Goal: Task Accomplishment & Management: Use online tool/utility

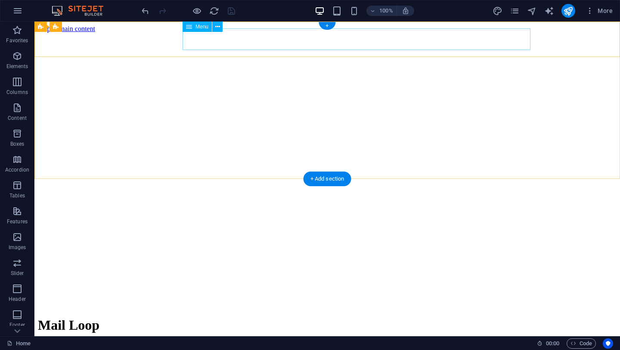
click at [405, 342] on nav "What We Do Our Services Contact Us" at bounding box center [327, 353] width 579 height 23
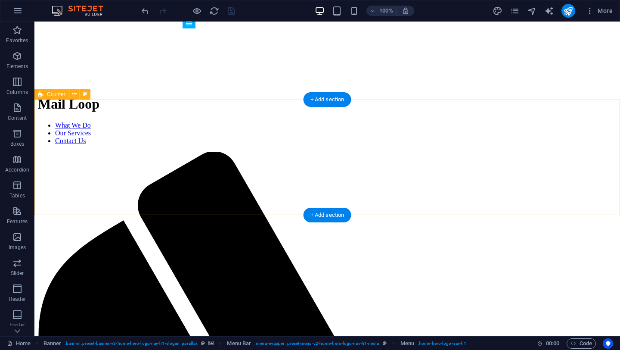
scroll to position [222, 0]
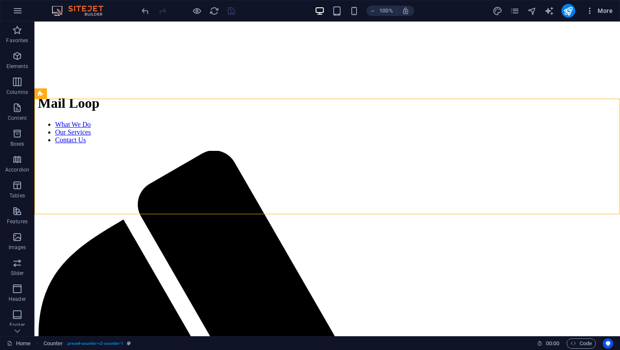
click at [592, 11] on icon "button" at bounding box center [590, 10] width 9 height 9
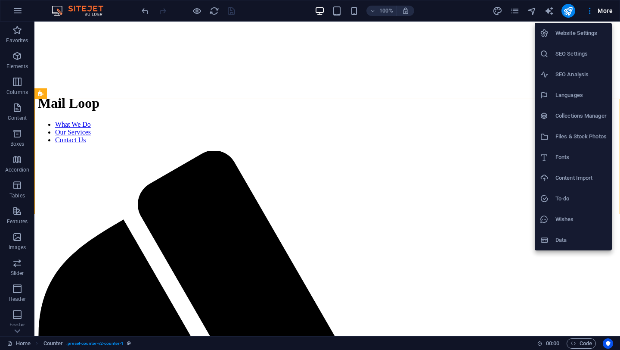
click at [573, 16] on div at bounding box center [310, 175] width 620 height 350
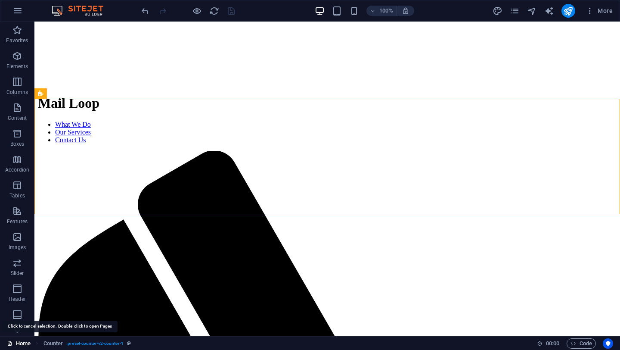
click at [18, 343] on link "Home" at bounding box center [19, 343] width 24 height 10
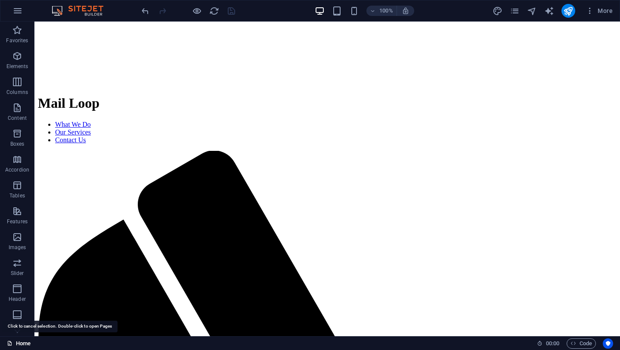
click at [11, 344] on icon at bounding box center [10, 343] width 6 height 6
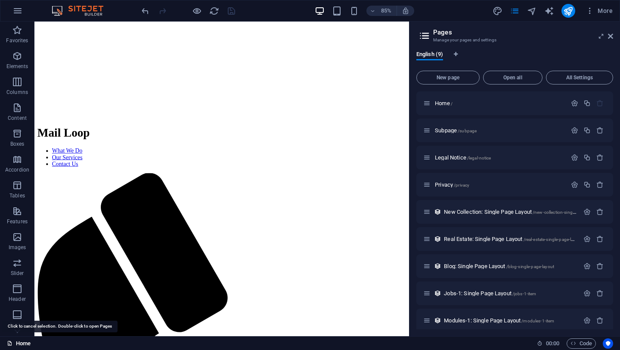
click at [11, 344] on icon at bounding box center [10, 343] width 6 height 6
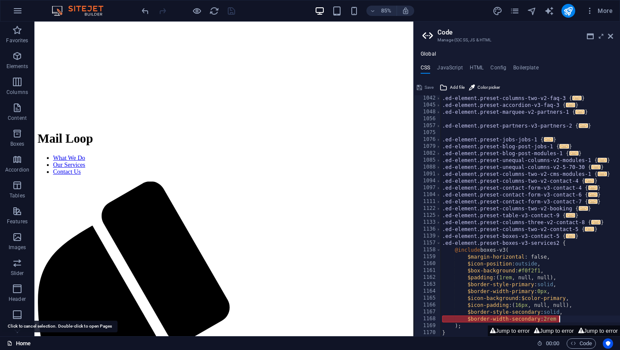
click at [11, 344] on icon at bounding box center [10, 343] width 6 height 6
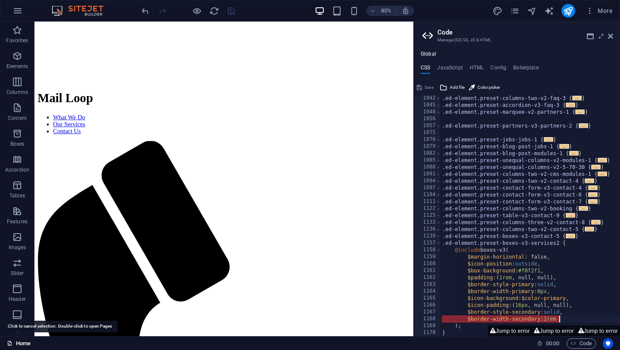
click at [11, 344] on icon at bounding box center [10, 343] width 6 height 6
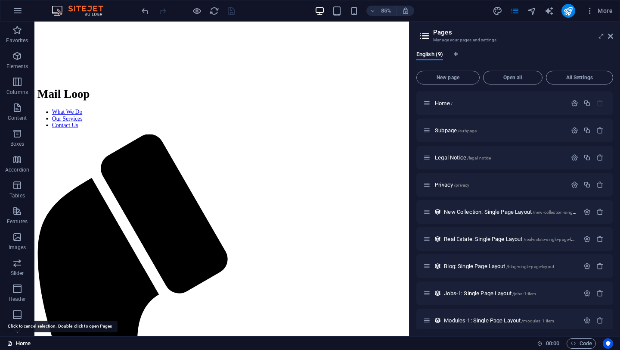
click at [22, 346] on link "Home" at bounding box center [19, 343] width 24 height 10
click at [611, 32] on h2 "Pages" at bounding box center [523, 32] width 180 height 8
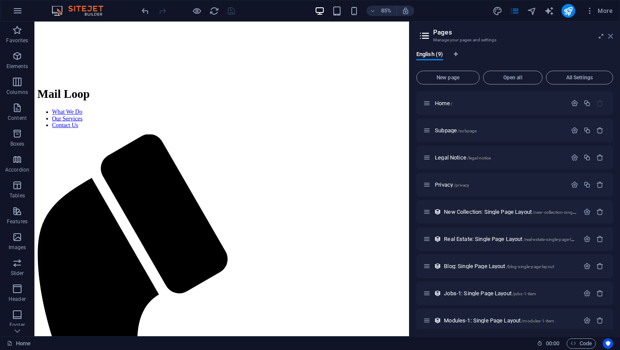
click at [610, 37] on icon at bounding box center [610, 36] width 5 height 7
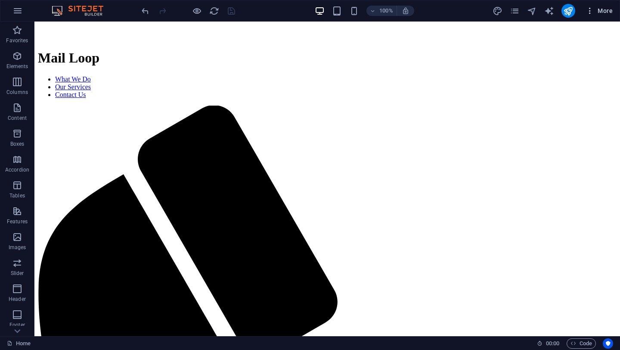
click at [607, 15] on button "More" at bounding box center [599, 11] width 34 height 14
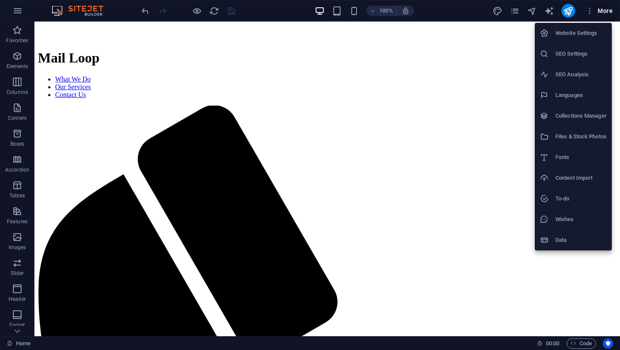
click at [607, 15] on div at bounding box center [310, 175] width 620 height 350
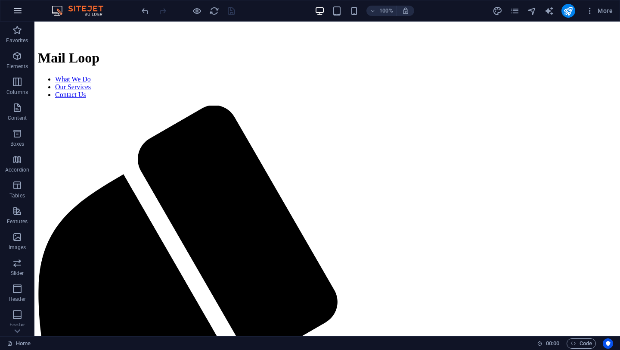
click at [16, 12] on icon "button" at bounding box center [17, 11] width 10 height 10
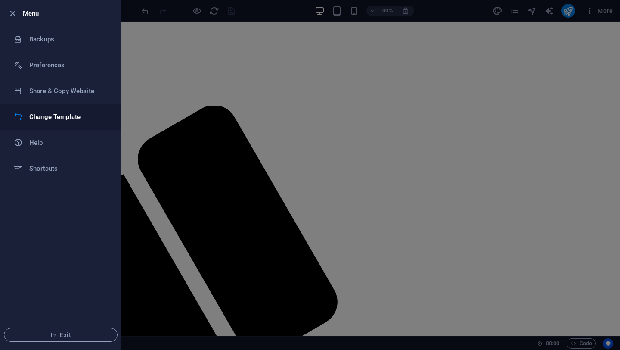
click at [65, 122] on li "Change Template" at bounding box center [60, 117] width 121 height 26
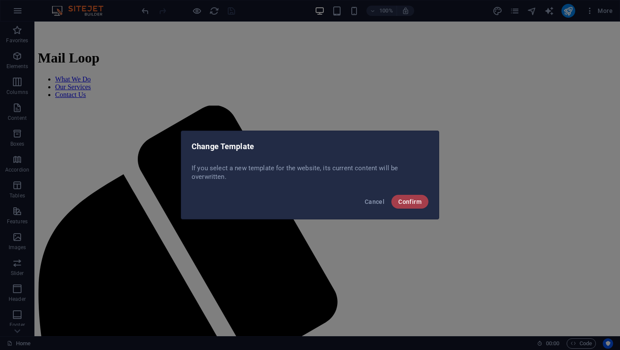
click at [416, 205] on button "Confirm" at bounding box center [409, 202] width 37 height 14
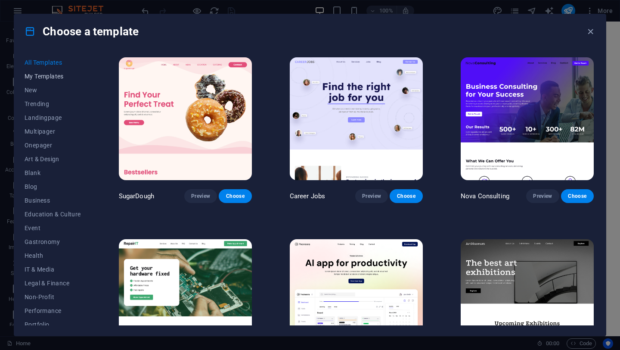
click at [62, 79] on span "My Templates" at bounding box center [53, 76] width 56 height 7
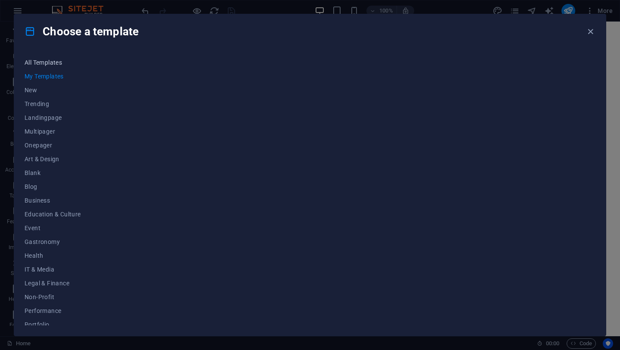
click at [59, 66] on button "All Templates" at bounding box center [53, 63] width 56 height 14
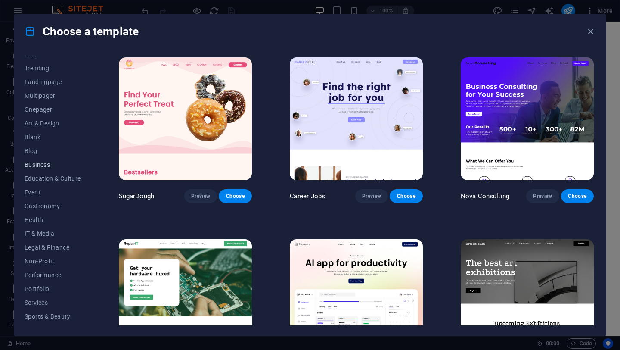
scroll to position [37, 0]
click at [43, 164] on span "Business" at bounding box center [53, 163] width 56 height 7
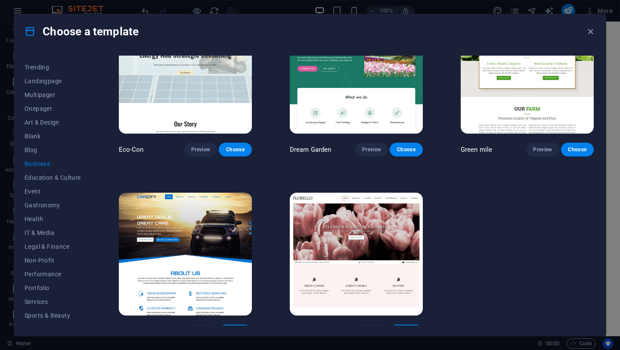
scroll to position [57, 0]
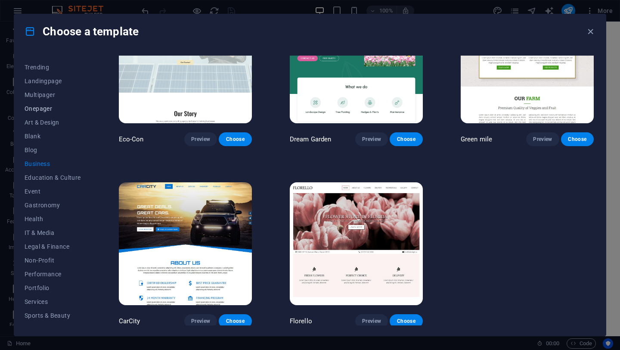
click at [68, 112] on span "Onepager" at bounding box center [53, 108] width 56 height 7
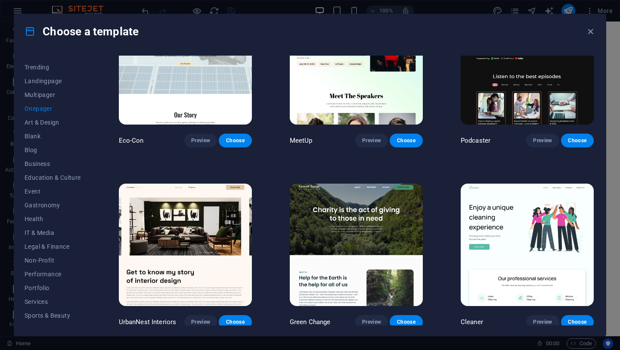
click at [67, 112] on span "Onepager" at bounding box center [53, 108] width 56 height 7
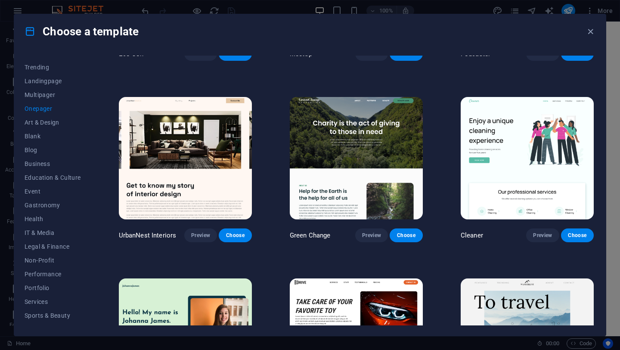
scroll to position [329, 0]
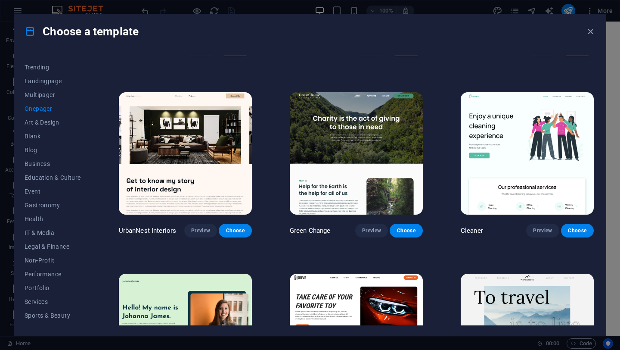
click at [112, 147] on div "All Templates My Templates New Trending Landingpage Multipager Onepager Art & D…" at bounding box center [310, 192] width 592 height 287
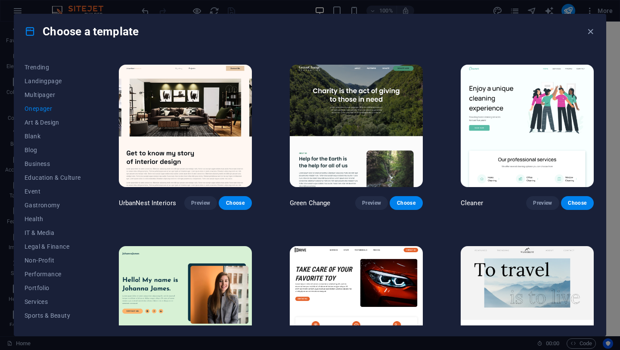
scroll to position [331, 0]
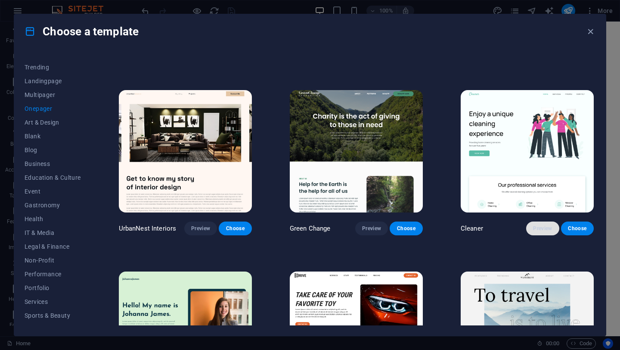
click at [544, 221] on button "Preview" at bounding box center [542, 228] width 33 height 14
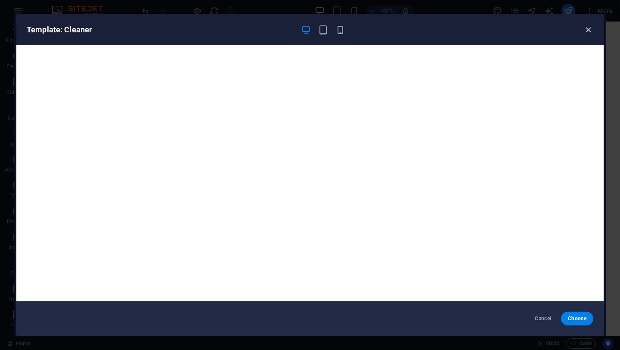
click at [589, 31] on icon "button" at bounding box center [588, 30] width 10 height 10
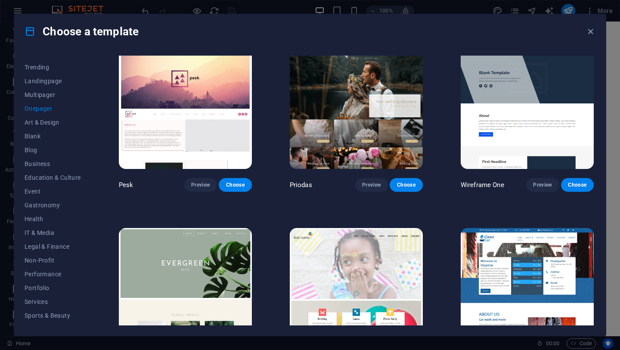
scroll to position [1156, 0]
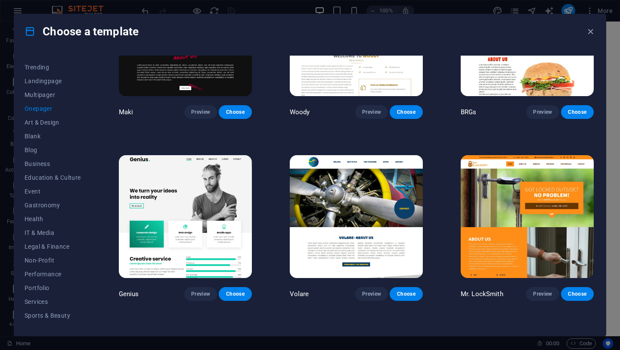
scroll to position [1717, 0]
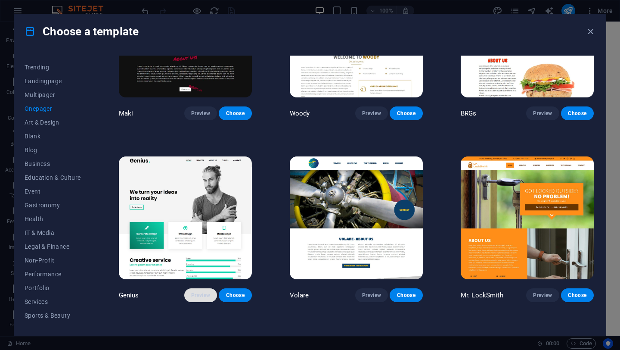
click at [209, 291] on span "Preview" at bounding box center [200, 294] width 19 height 7
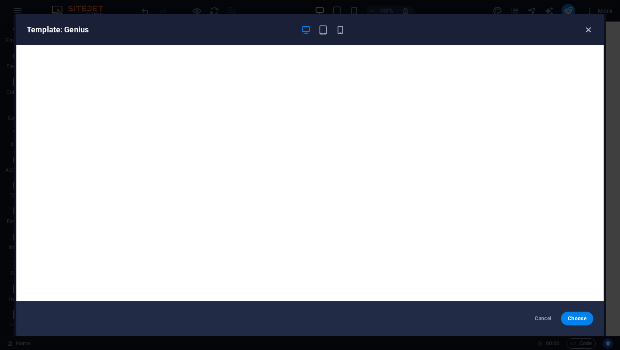
click at [589, 31] on icon "button" at bounding box center [588, 30] width 10 height 10
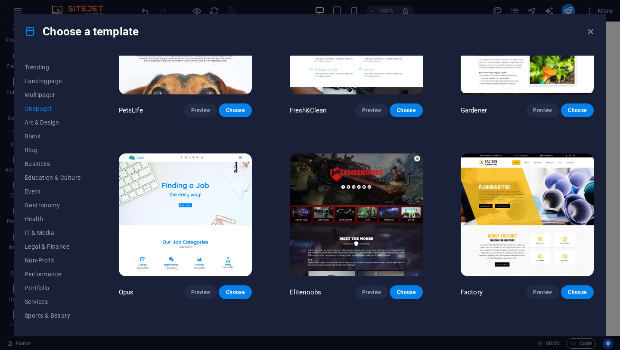
scroll to position [3000, 0]
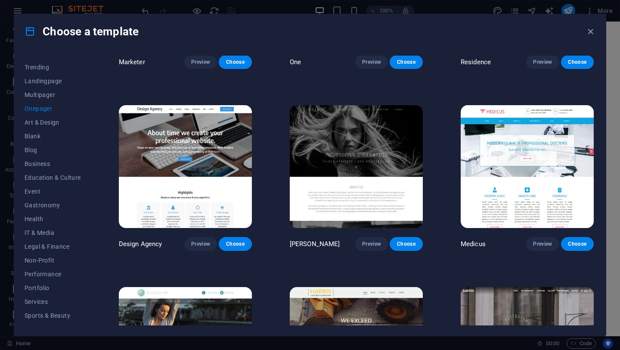
scroll to position [3763, 0]
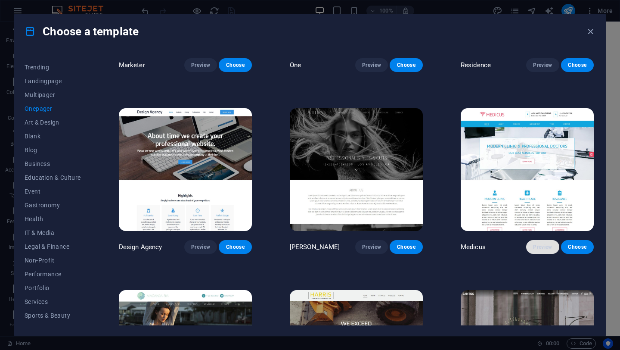
click at [538, 243] on span "Preview" at bounding box center [542, 246] width 19 height 7
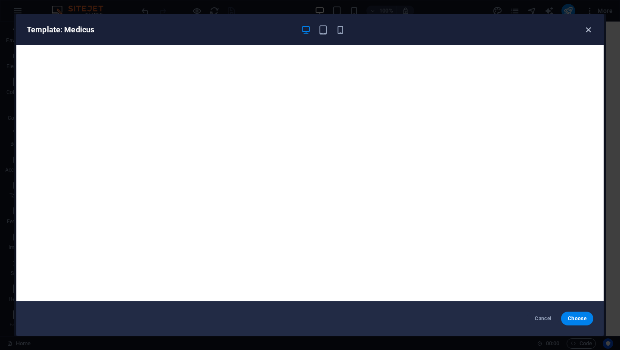
click at [586, 30] on icon "button" at bounding box center [588, 30] width 10 height 10
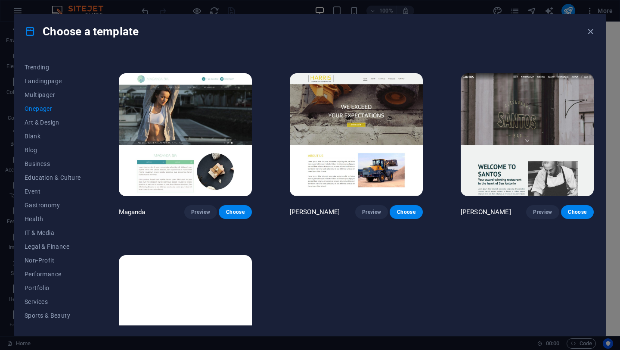
scroll to position [4026, 0]
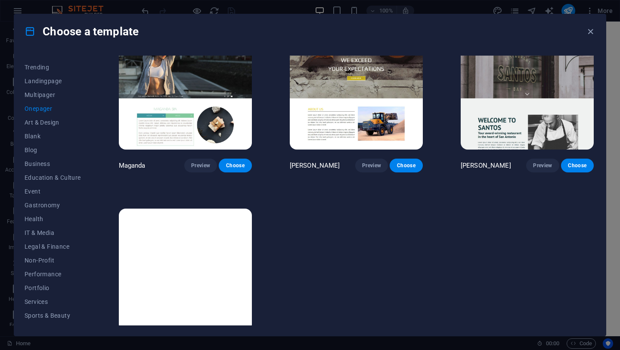
click at [44, 11] on div "Choose a template All Templates My Templates New Trending Landingpage Multipage…" at bounding box center [310, 175] width 620 height 350
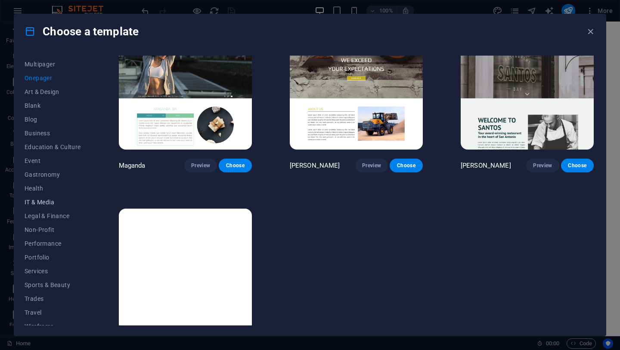
click at [50, 202] on span "IT & Media" at bounding box center [53, 201] width 56 height 7
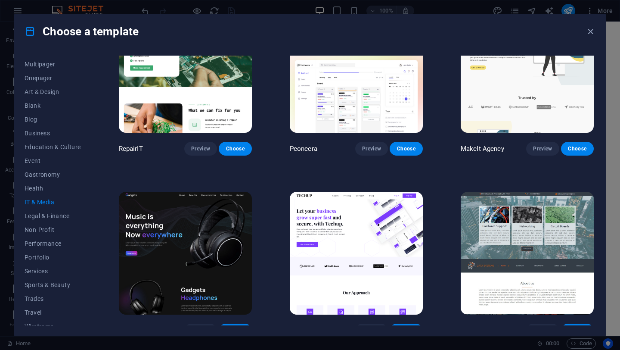
scroll to position [0, 0]
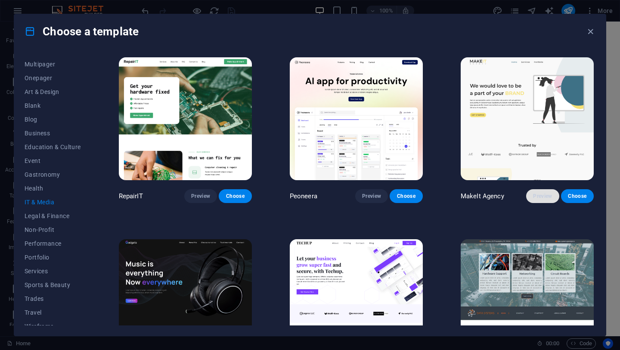
click at [537, 196] on span "Preview" at bounding box center [542, 195] width 19 height 7
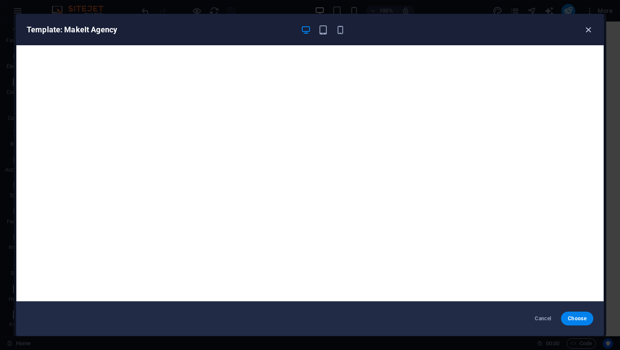
click at [586, 32] on icon "button" at bounding box center [588, 30] width 10 height 10
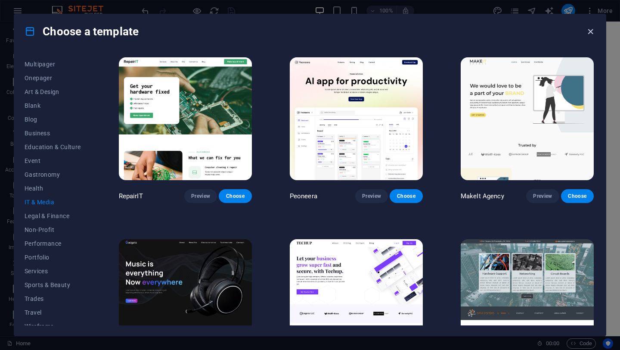
drag, startPoint x: 591, startPoint y: 30, endPoint x: 557, endPoint y: 9, distance: 40.3
click at [591, 30] on icon "button" at bounding box center [591, 32] width 10 height 10
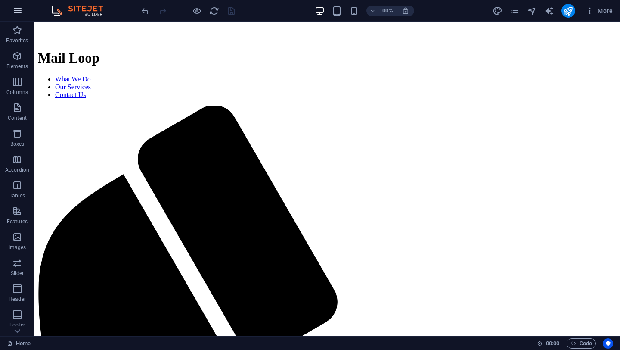
click at [18, 13] on icon "button" at bounding box center [17, 11] width 10 height 10
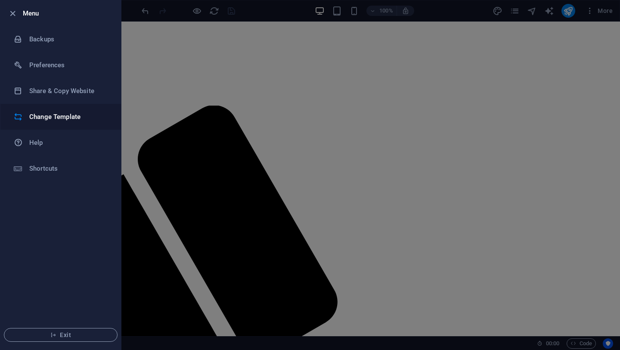
click at [57, 121] on h6 "Change Template" at bounding box center [69, 117] width 80 height 10
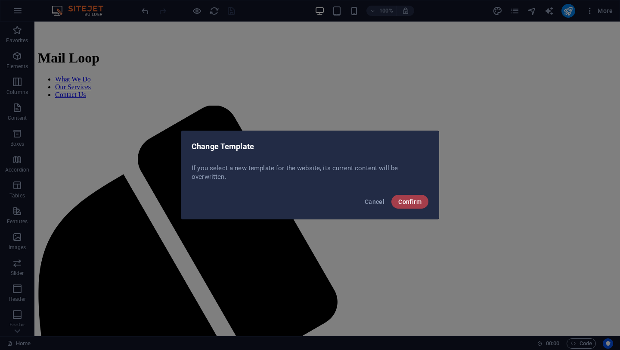
click at [411, 202] on span "Confirm" at bounding box center [409, 201] width 23 height 7
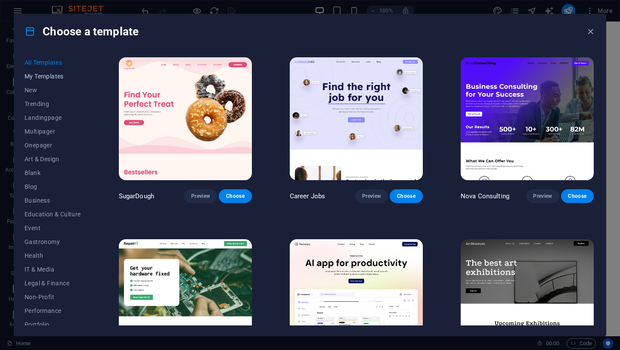
click at [53, 75] on span "My Templates" at bounding box center [53, 76] width 56 height 7
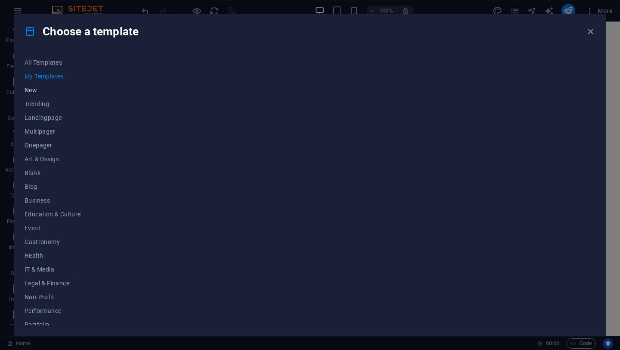
click at [30, 84] on button "New" at bounding box center [53, 90] width 56 height 14
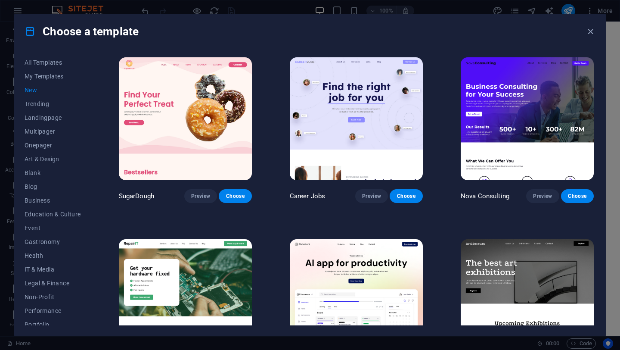
click at [30, 87] on span "New" at bounding box center [53, 90] width 56 height 7
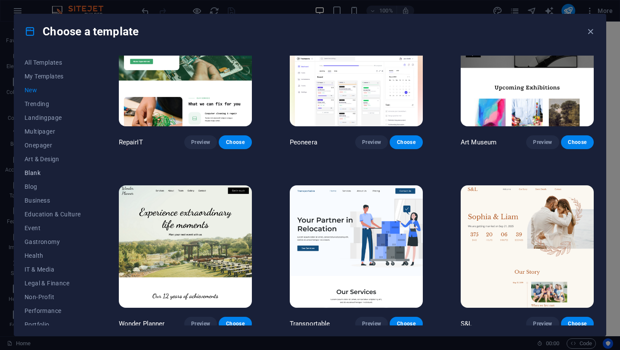
scroll to position [75, 0]
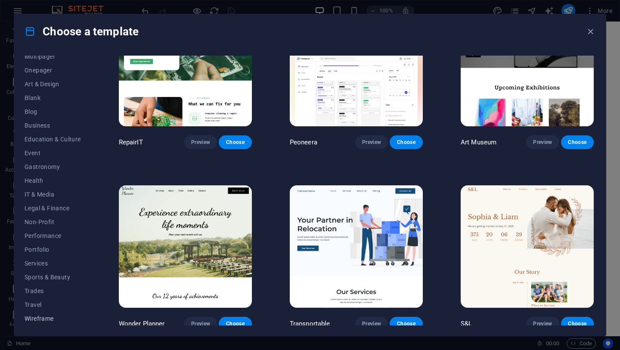
click at [51, 320] on span "Wireframe" at bounding box center [53, 318] width 56 height 7
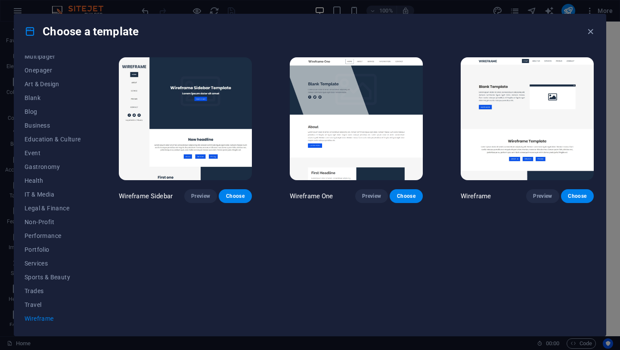
scroll to position [0, 0]
click at [372, 186] on div "Wireframe One Preview Choose" at bounding box center [356, 129] width 136 height 147
click at [370, 192] on span "Preview" at bounding box center [371, 195] width 19 height 7
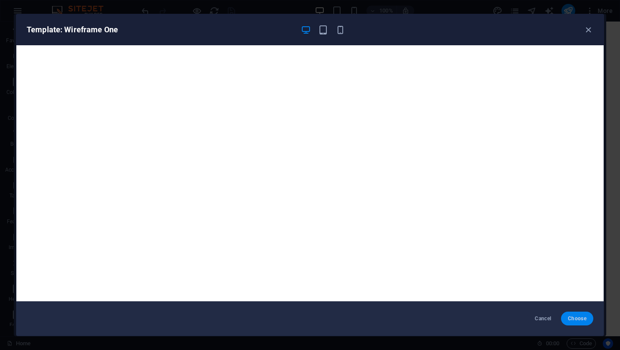
click at [577, 319] on span "Choose" at bounding box center [577, 318] width 19 height 7
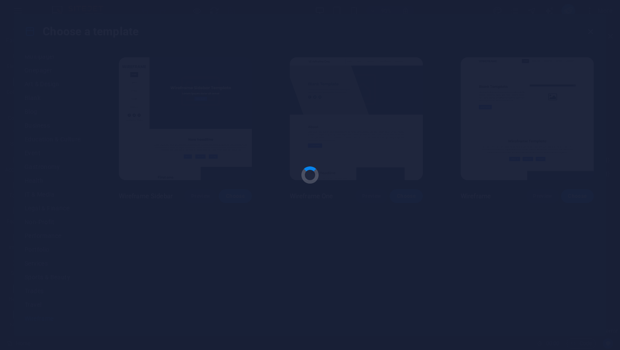
click at [284, 149] on div at bounding box center [310, 175] width 620 height 350
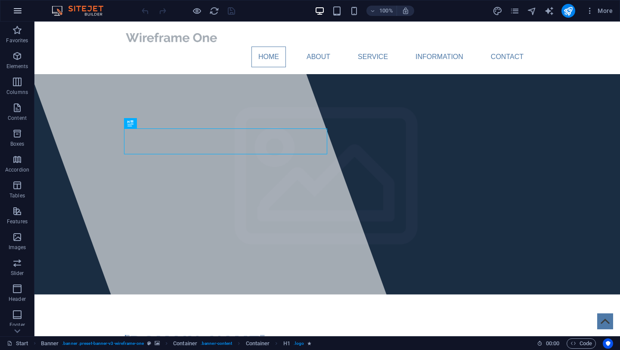
click at [16, 12] on icon "button" at bounding box center [17, 11] width 10 height 10
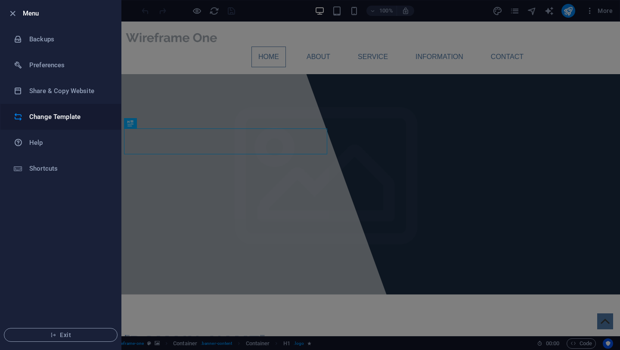
click at [65, 108] on li "Change Template" at bounding box center [60, 117] width 121 height 26
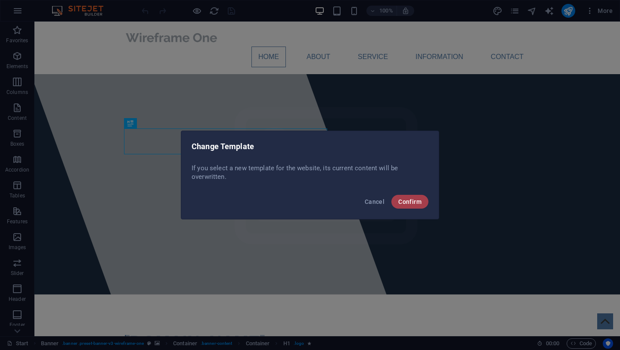
click at [410, 195] on button "Confirm" at bounding box center [409, 202] width 37 height 14
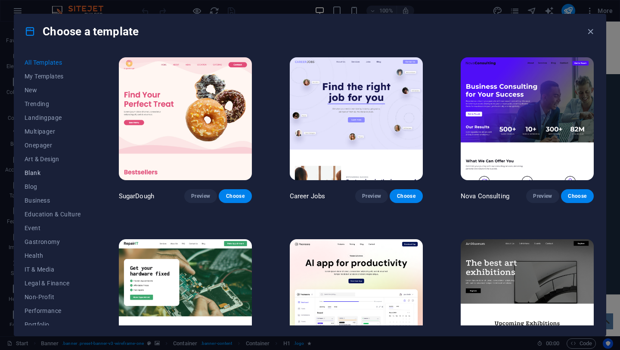
scroll to position [75, 0]
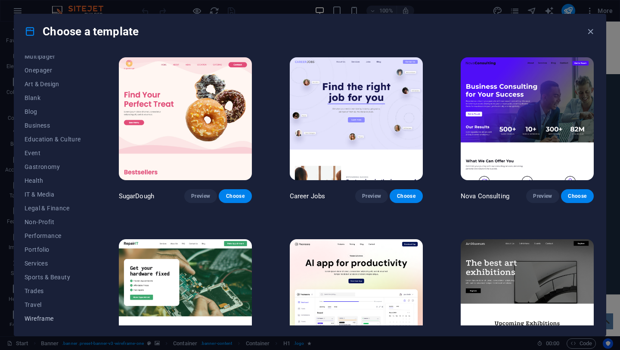
click at [48, 311] on button "Wireframe" at bounding box center [53, 318] width 56 height 14
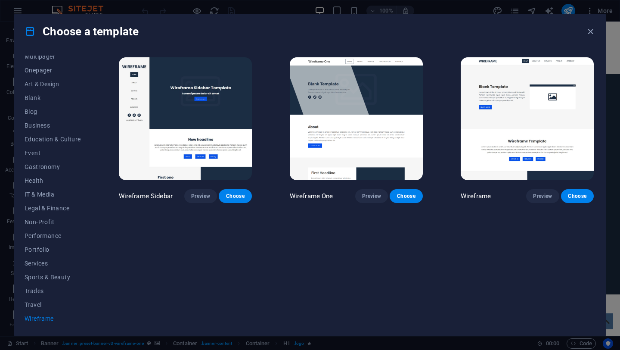
click at [494, 121] on img at bounding box center [527, 118] width 133 height 123
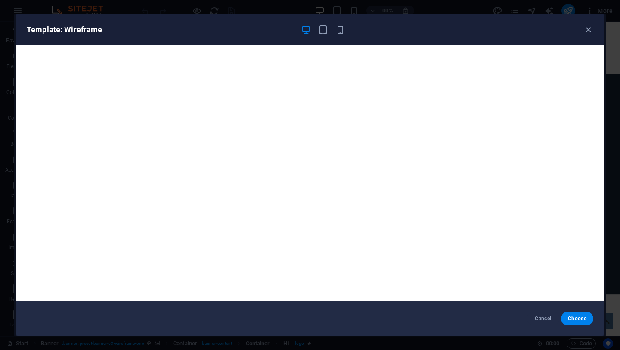
scroll to position [2, 0]
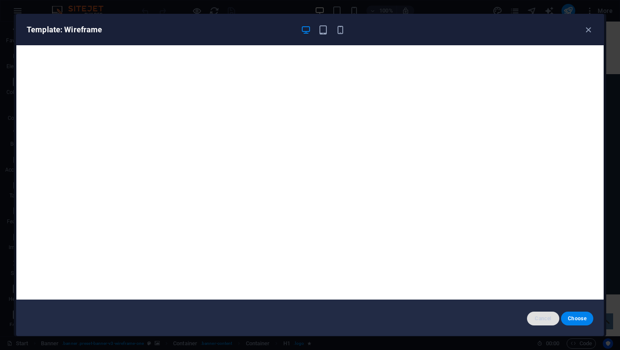
click at [541, 322] on button "Cancel" at bounding box center [543, 318] width 32 height 14
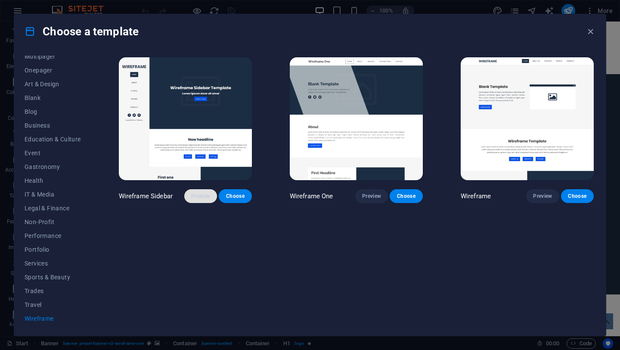
click at [202, 197] on span "Preview" at bounding box center [200, 195] width 19 height 7
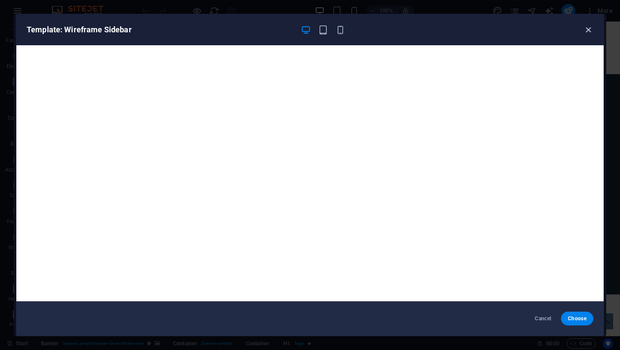
click at [588, 26] on icon "button" at bounding box center [588, 30] width 10 height 10
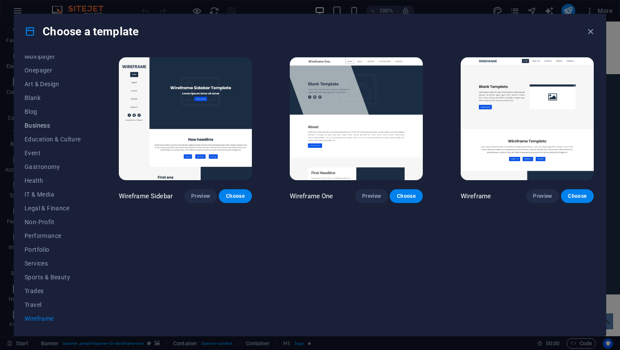
scroll to position [0, 0]
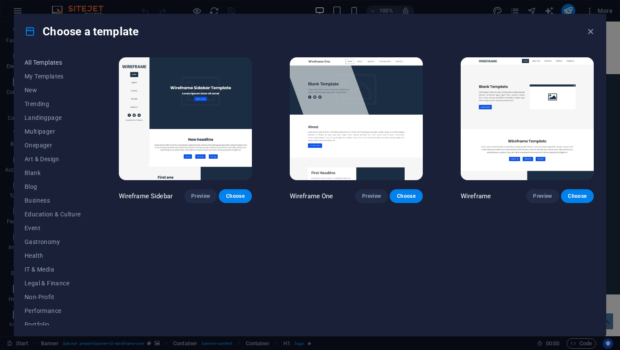
click at [46, 59] on span "All Templates" at bounding box center [53, 62] width 56 height 7
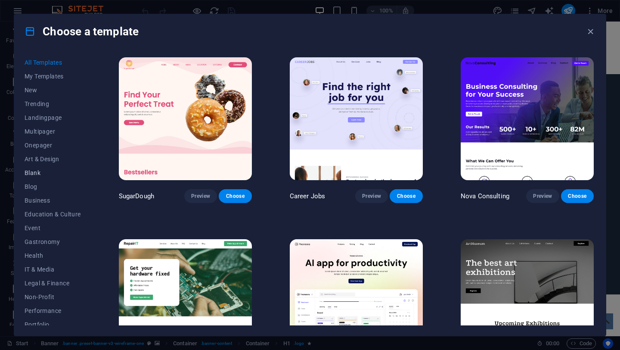
click at [34, 171] on span "Blank" at bounding box center [53, 172] width 56 height 7
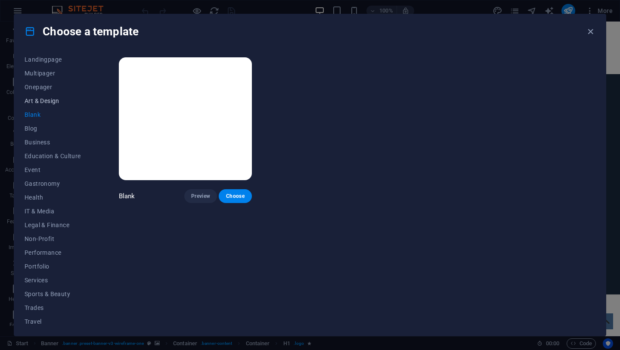
scroll to position [62, 0]
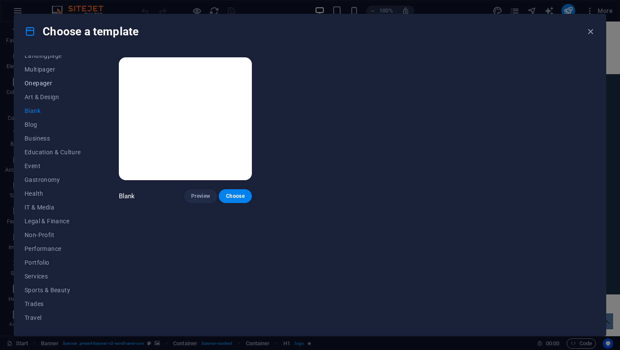
click at [43, 81] on span "Onepager" at bounding box center [53, 83] width 56 height 7
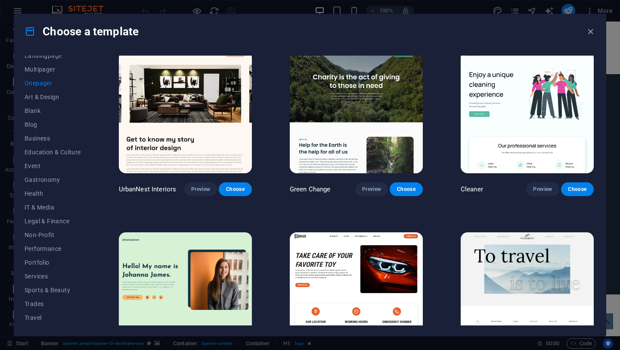
scroll to position [369, 0]
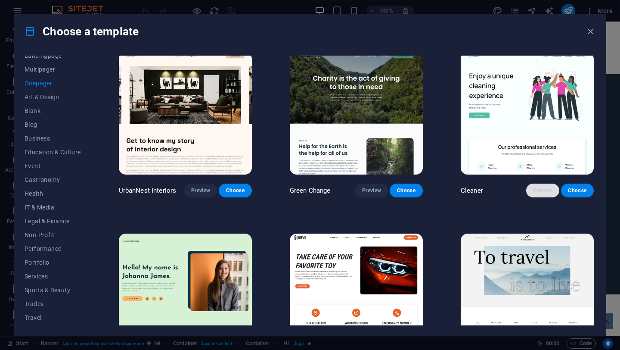
click at [539, 188] on span "Preview" at bounding box center [542, 190] width 19 height 7
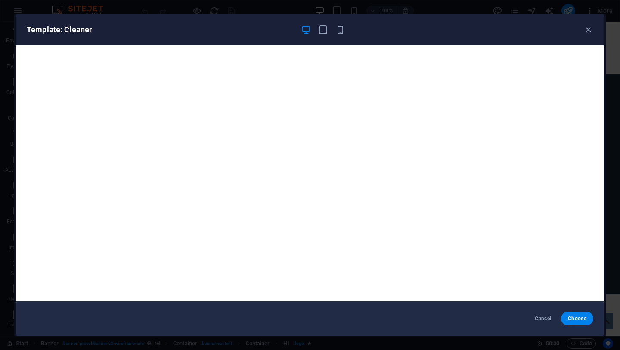
click at [325, 34] on div at bounding box center [323, 30] width 45 height 10
click at [323, 26] on icon "button" at bounding box center [323, 30] width 10 height 10
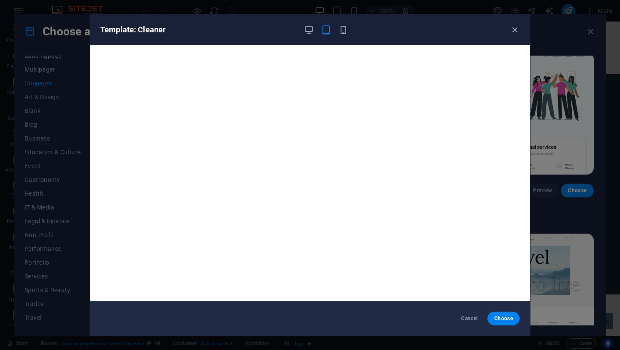
click at [345, 23] on div "Template: Cleaner" at bounding box center [310, 29] width 440 height 31
click at [342, 28] on icon "button" at bounding box center [343, 30] width 10 height 10
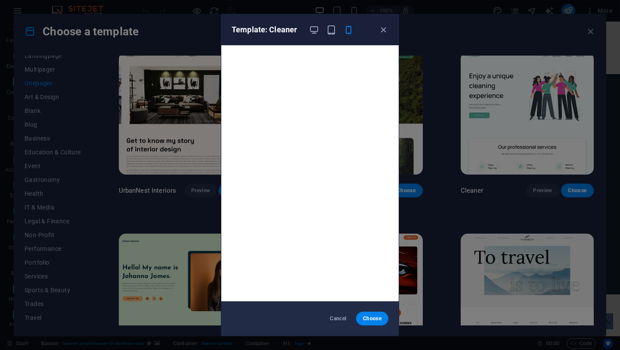
click at [138, 126] on div "Template: Cleaner Cancel Choose" at bounding box center [310, 175] width 620 height 350
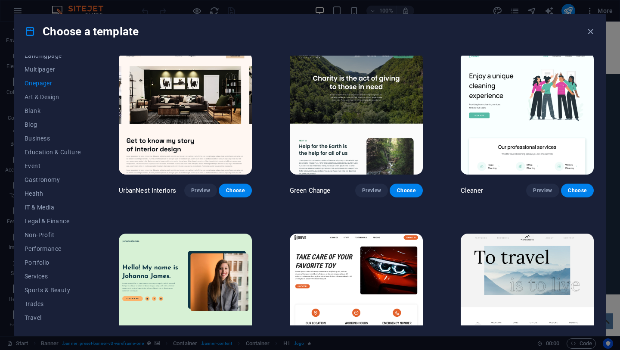
click at [350, 114] on img at bounding box center [356, 113] width 133 height 123
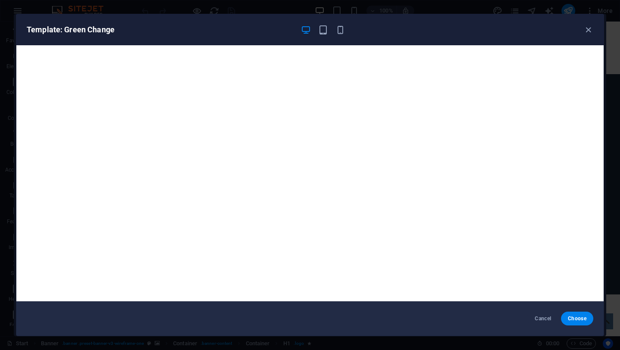
click at [250, 8] on div "Template: Green Change Cancel Choose" at bounding box center [310, 175] width 620 height 350
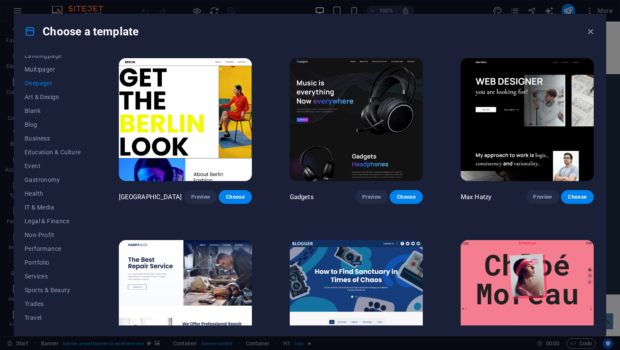
scroll to position [763, 0]
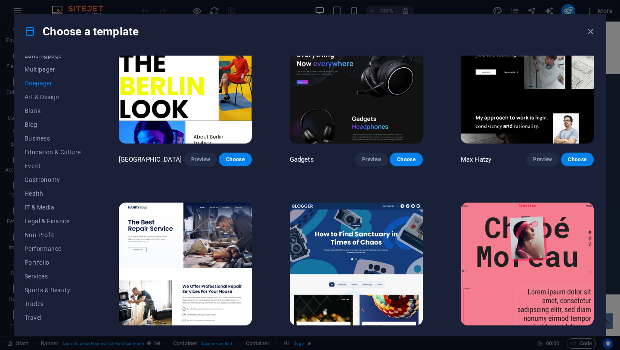
click at [549, 93] on img at bounding box center [527, 82] width 133 height 123
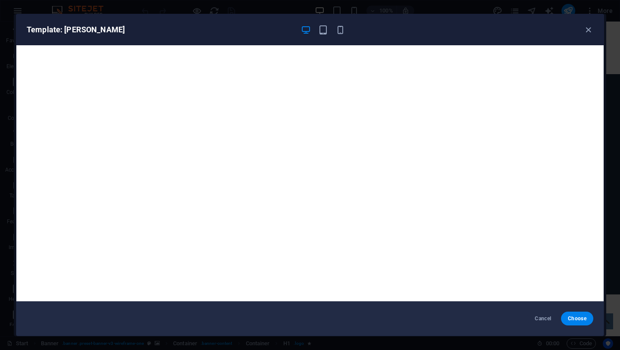
click at [335, 5] on div "Template: Max Hatzy Cancel Choose" at bounding box center [310, 175] width 620 height 350
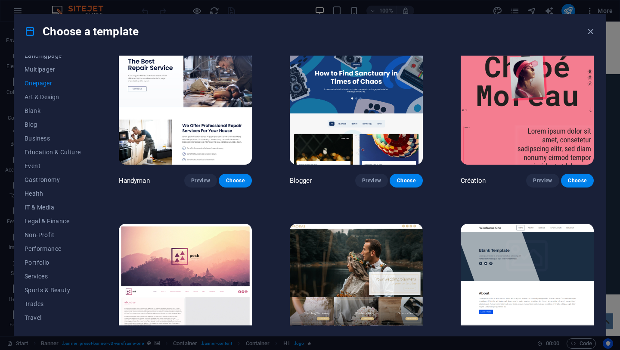
scroll to position [922, 0]
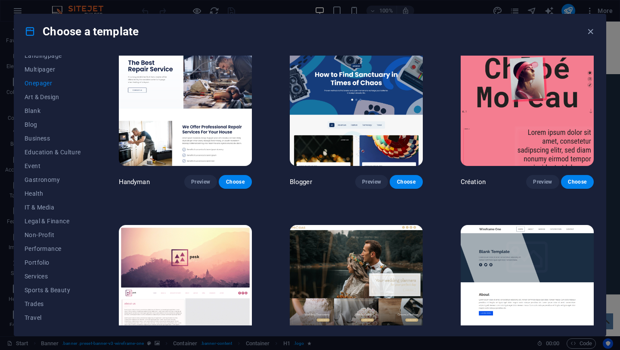
click at [512, 115] on img at bounding box center [527, 104] width 133 height 123
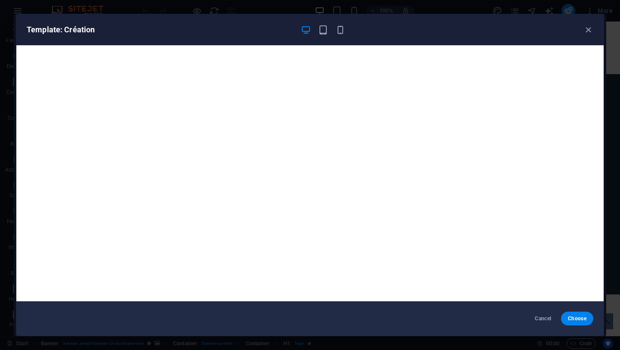
scroll to position [2, 0]
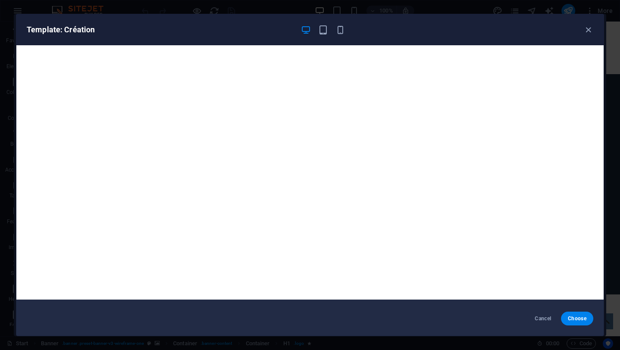
click at [335, 9] on div "Template: Création Cancel Choose" at bounding box center [310, 175] width 620 height 350
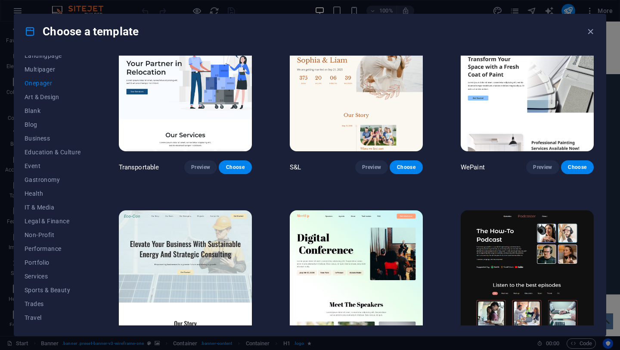
scroll to position [0, 0]
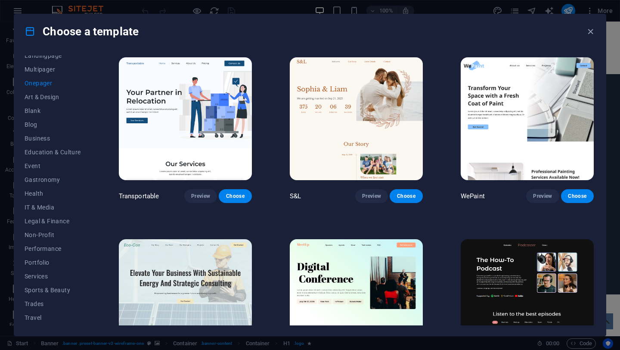
click at [177, 96] on img at bounding box center [185, 118] width 133 height 123
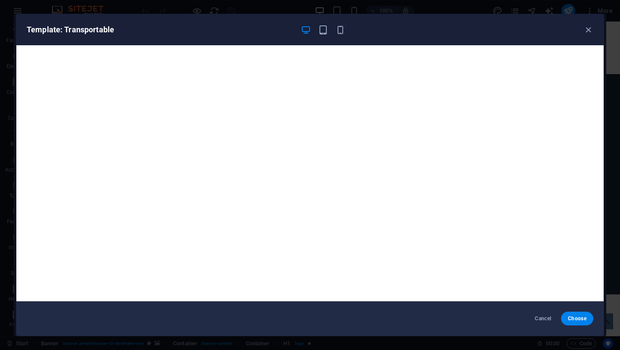
click at [229, 9] on div "Template: Transportable Cancel Choose" at bounding box center [310, 175] width 620 height 350
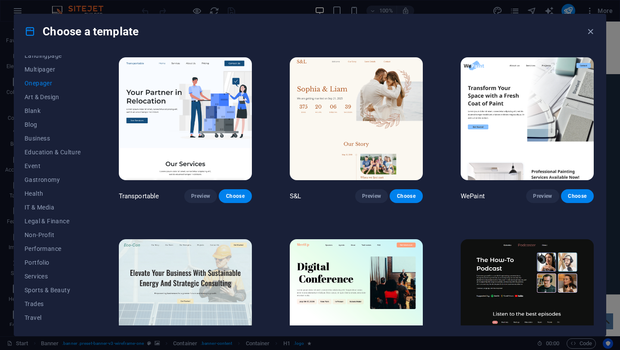
click at [490, 151] on img at bounding box center [527, 118] width 133 height 123
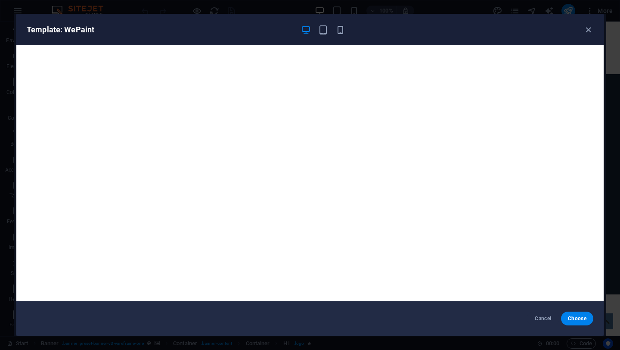
click at [180, 14] on div "Template: WePaint" at bounding box center [309, 29] width 587 height 31
click at [166, 1] on div "Template: WePaint Cancel Choose" at bounding box center [310, 175] width 620 height 350
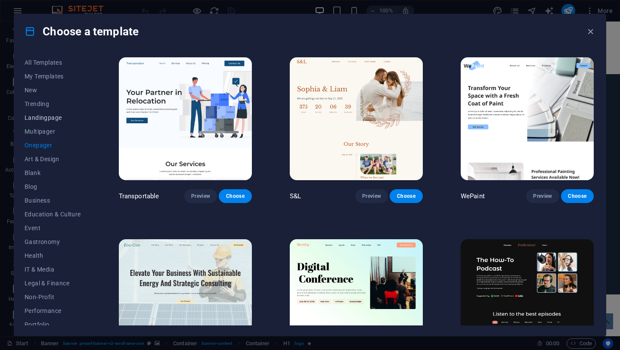
click at [48, 121] on button "Landingpage" at bounding box center [53, 118] width 56 height 14
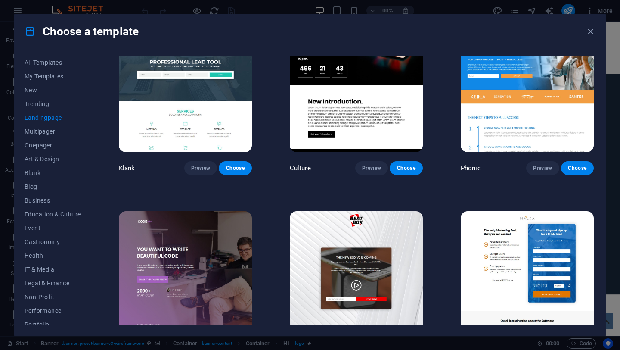
scroll to position [30, 0]
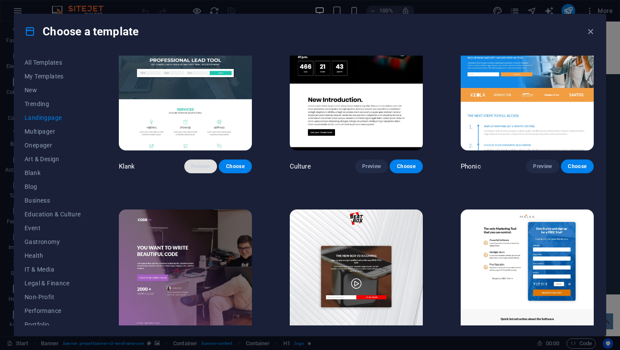
click at [193, 165] on span "Preview" at bounding box center [200, 166] width 19 height 7
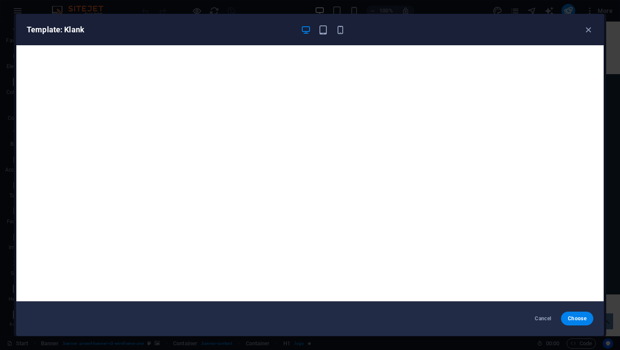
click at [163, 14] on div "Template: Klank" at bounding box center [309, 29] width 587 height 31
click at [168, 14] on div "Template: Klank Cancel Choose" at bounding box center [310, 175] width 588 height 322
click at [169, 5] on div "Template: Klank Cancel Choose" at bounding box center [310, 175] width 620 height 350
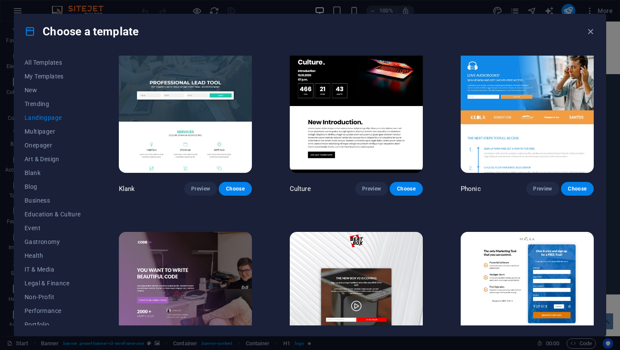
scroll to position [0, 0]
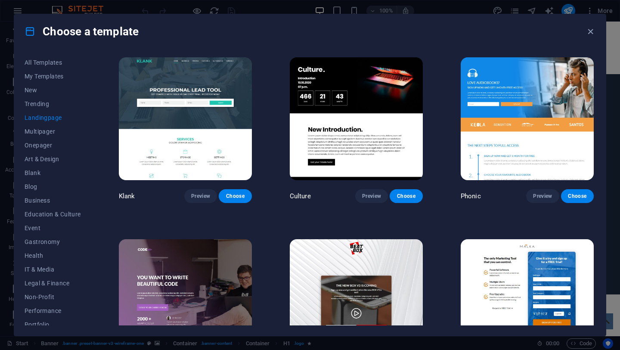
click at [155, 90] on img at bounding box center [185, 118] width 133 height 123
